Goal: Check status

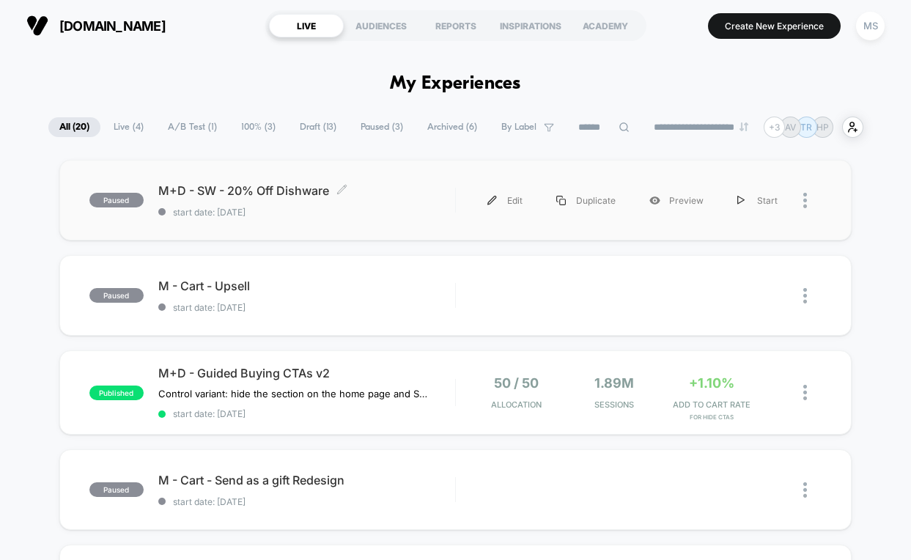
click at [300, 188] on span "M+D - SW - 20% Off Dishware Click to edit experience details" at bounding box center [306, 190] width 297 height 15
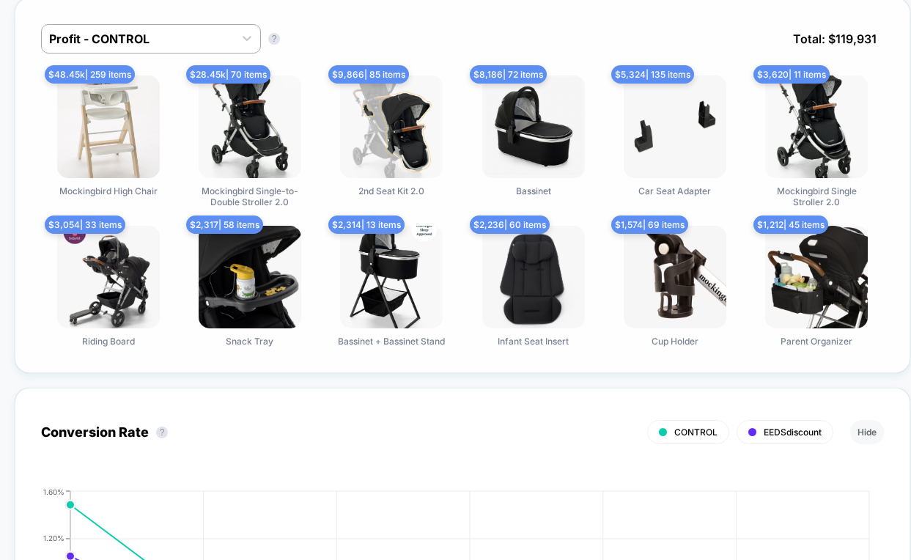
scroll to position [958, 0]
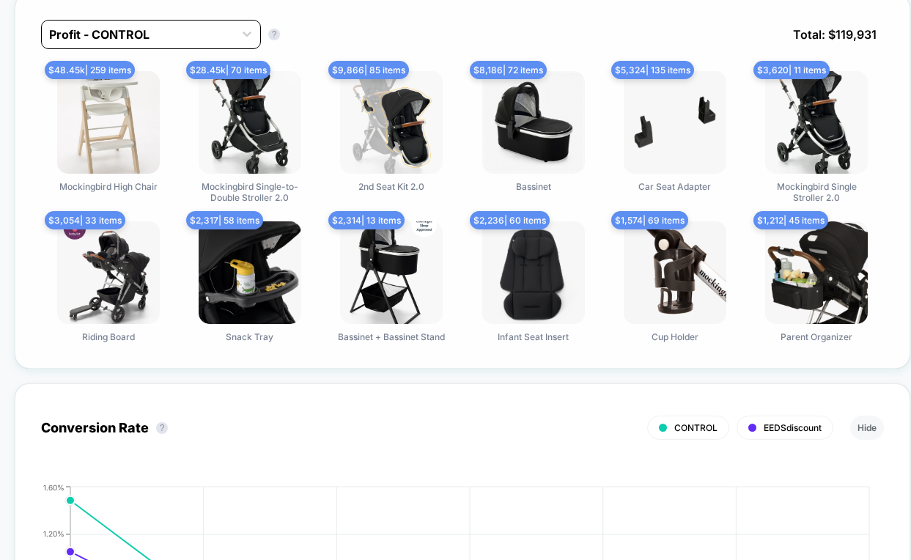
click at [203, 36] on div at bounding box center [137, 35] width 177 height 18
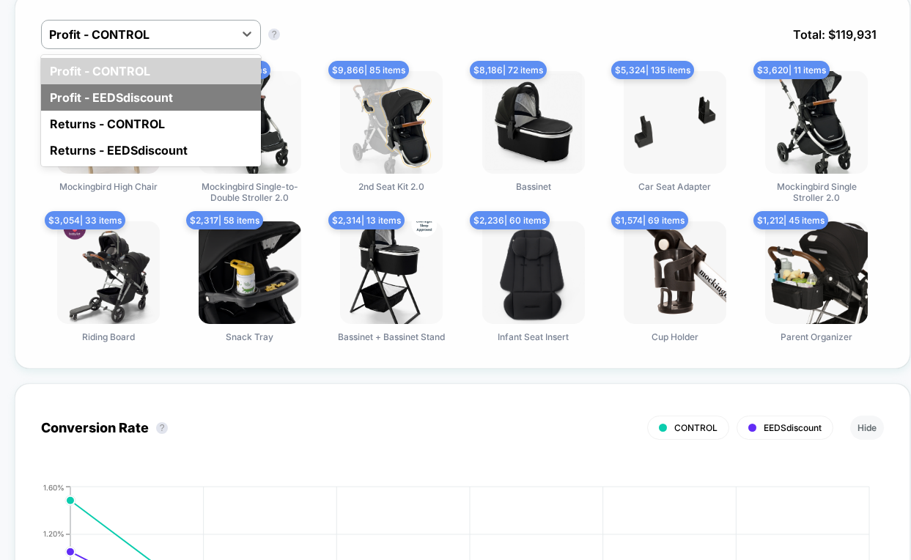
click at [187, 106] on div "Profit - EEDSdiscount" at bounding box center [151, 97] width 220 height 26
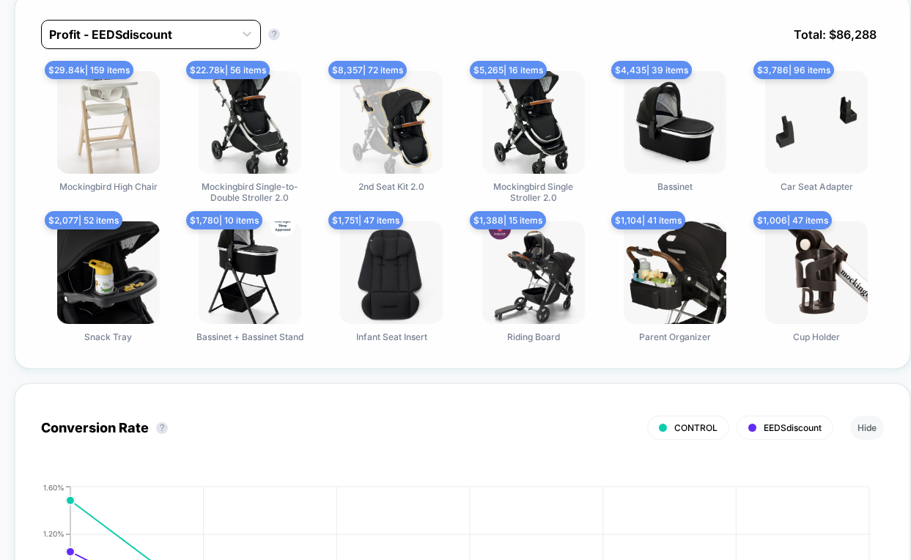
click at [153, 32] on div "Profit - EEDSdiscount" at bounding box center [137, 34] width 177 height 15
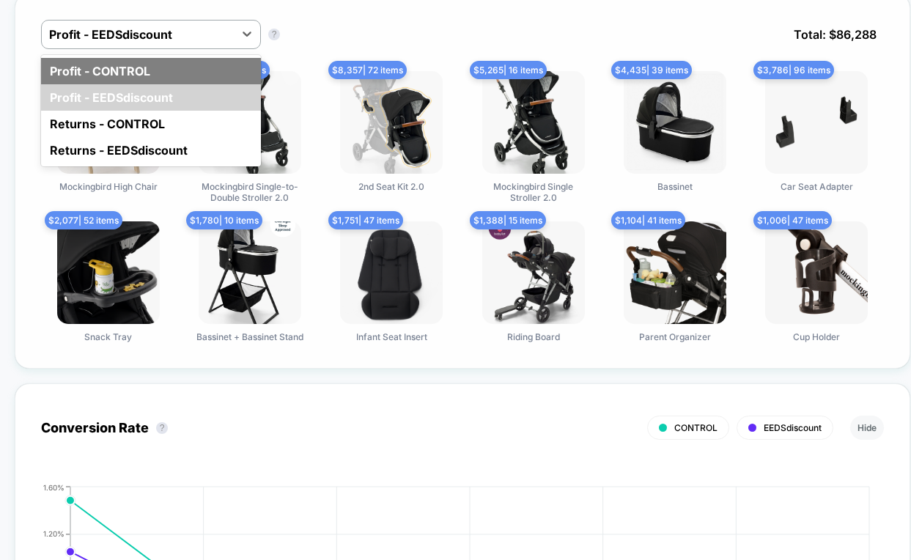
click at [148, 67] on div "Profit - CONTROL" at bounding box center [151, 71] width 220 height 26
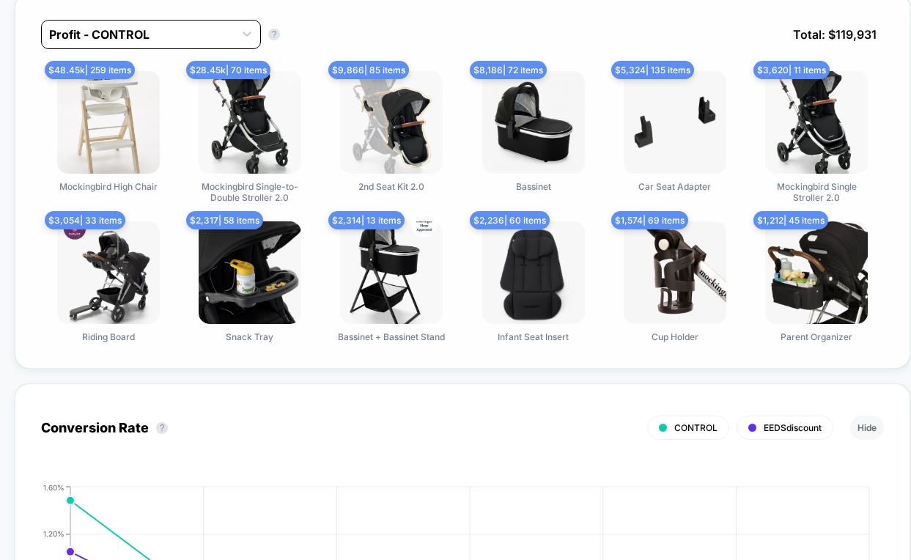
click at [148, 28] on div "Profit - CONTROL" at bounding box center [137, 34] width 177 height 15
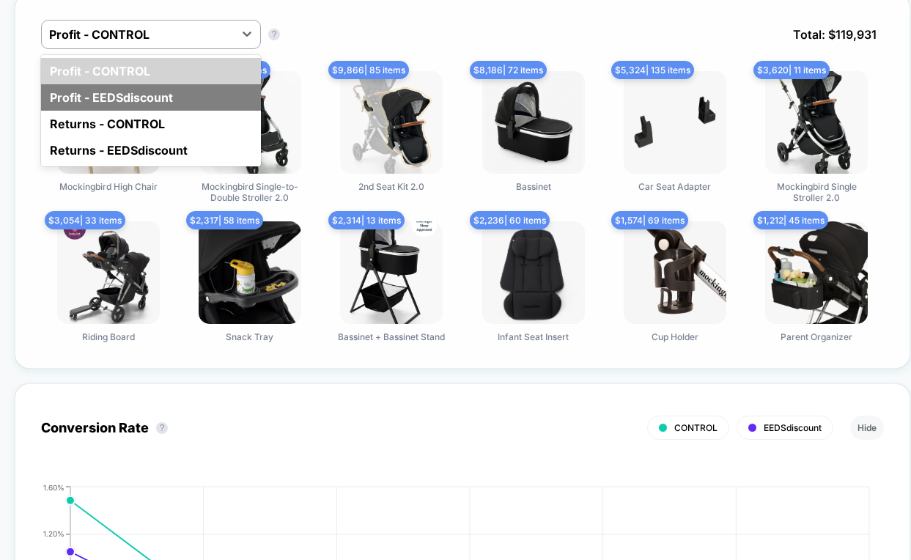
click at [148, 84] on div "Profit - EEDSdiscount" at bounding box center [151, 97] width 220 height 26
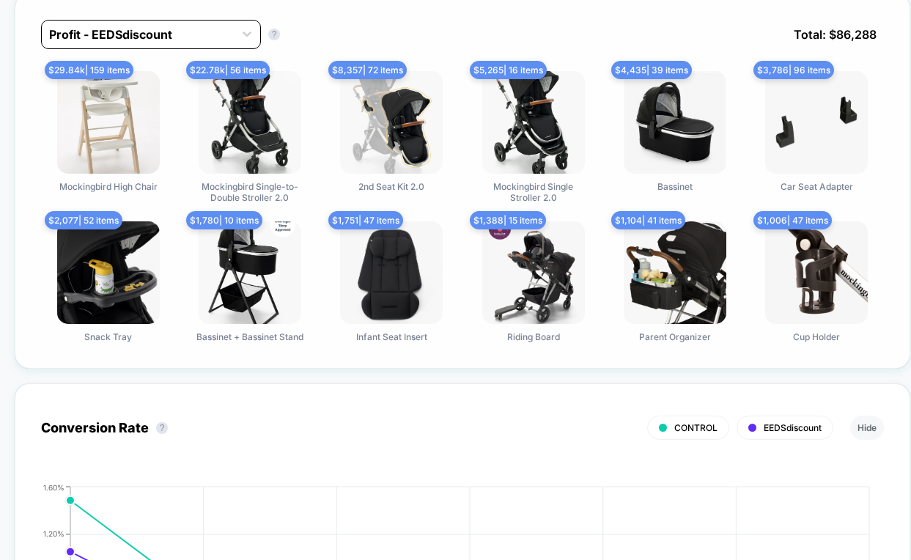
click at [154, 26] on div at bounding box center [137, 35] width 177 height 18
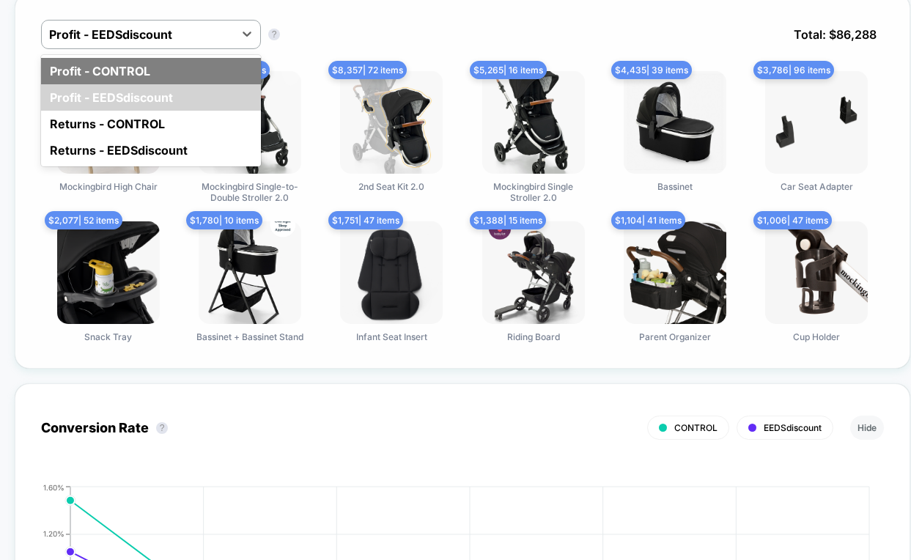
click at [153, 76] on div "Profit - CONTROL" at bounding box center [151, 71] width 220 height 26
